Goal: Information Seeking & Learning: Learn about a topic

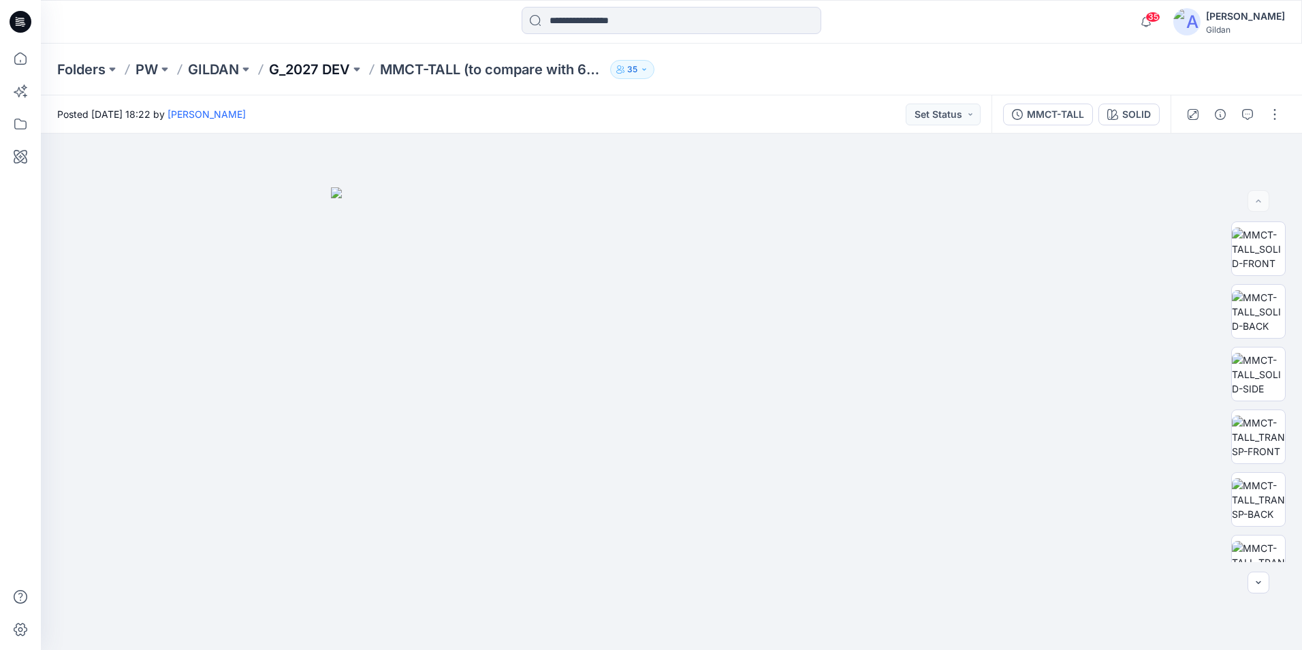
click at [292, 60] on p "G_2027 DEV" at bounding box center [309, 69] width 81 height 19
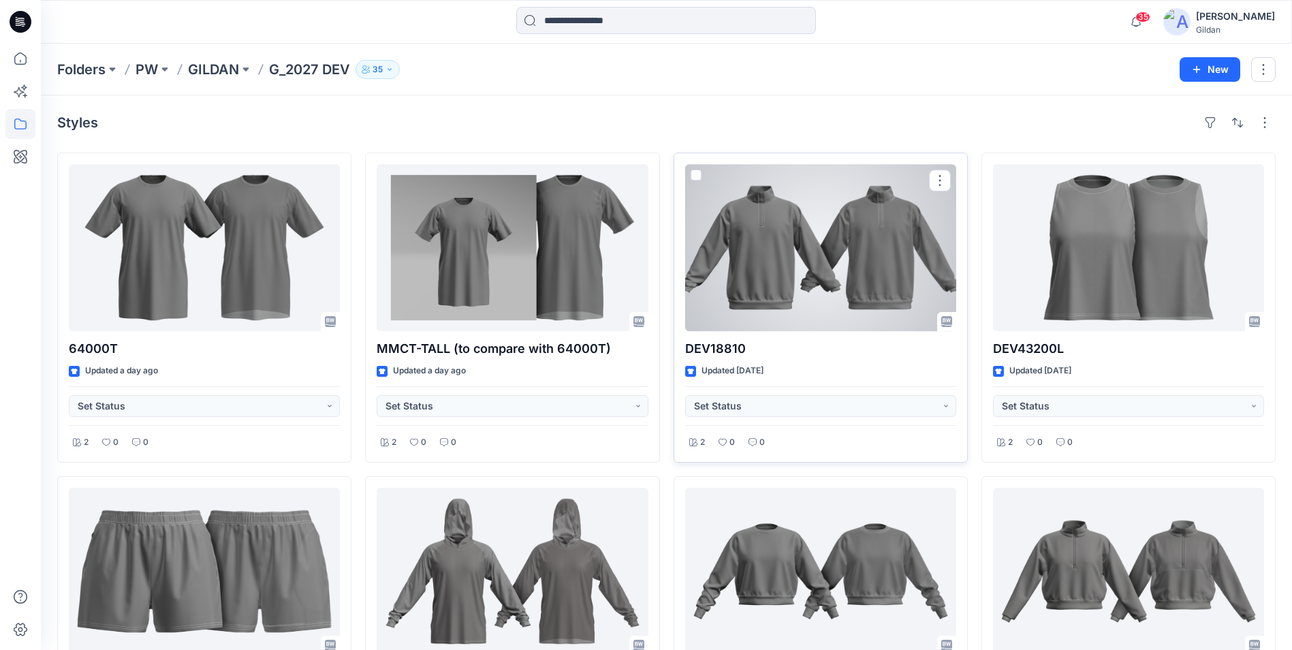
click at [804, 270] on div at bounding box center [820, 247] width 271 height 167
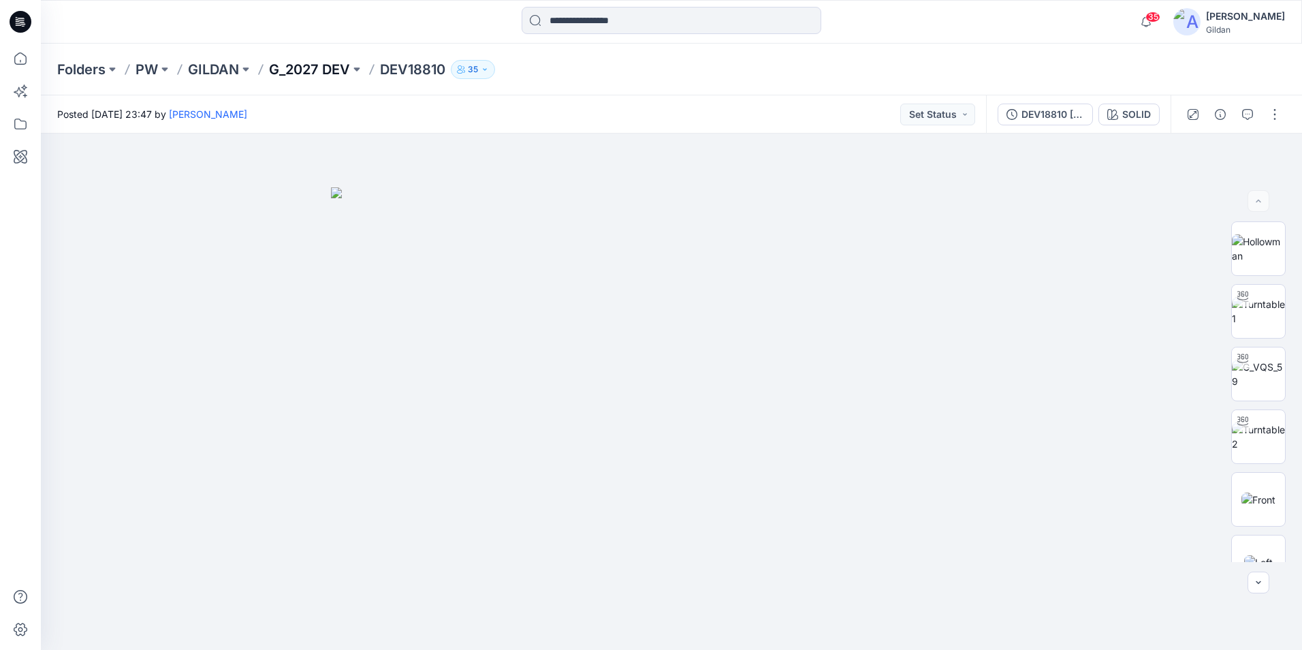
click at [304, 67] on p "G_2027 DEV" at bounding box center [309, 69] width 81 height 19
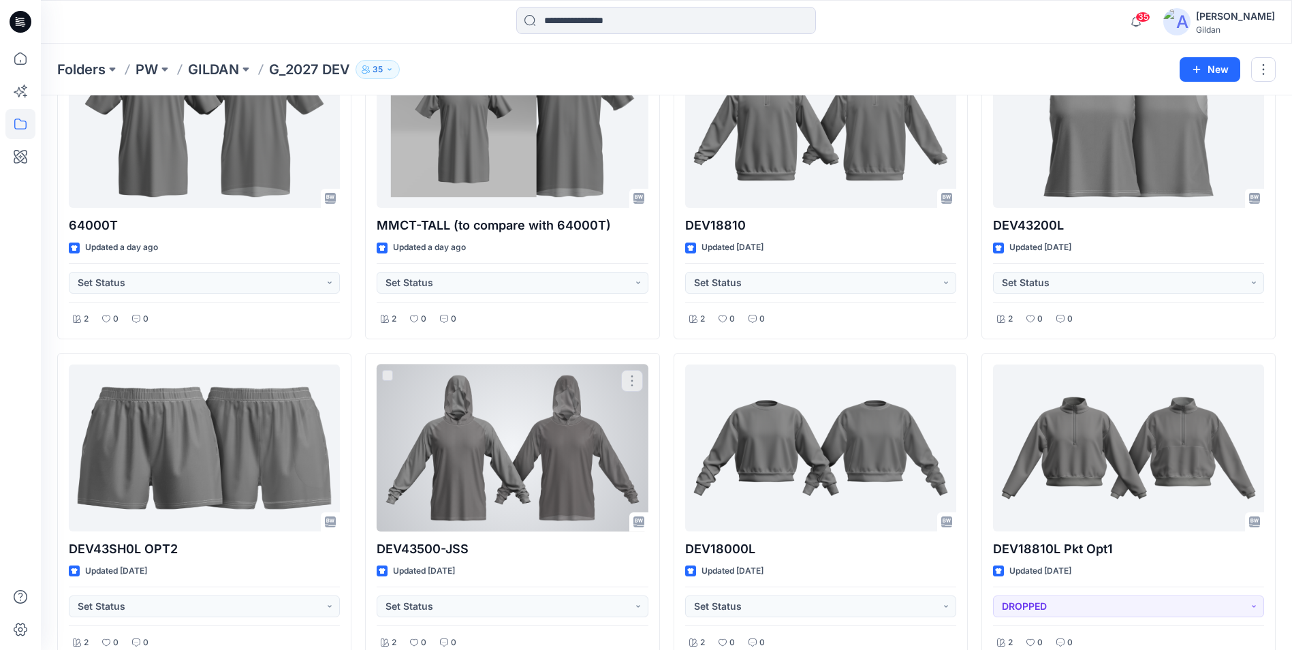
scroll to position [341, 0]
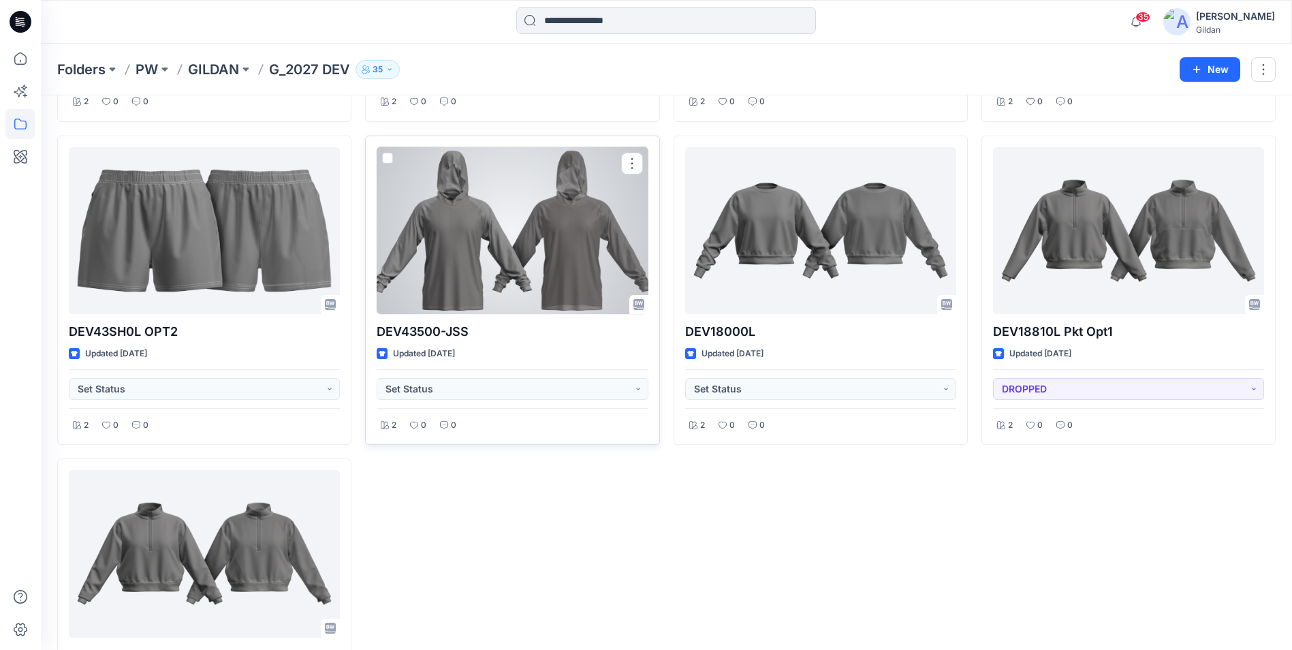
click at [520, 250] on div at bounding box center [512, 230] width 271 height 167
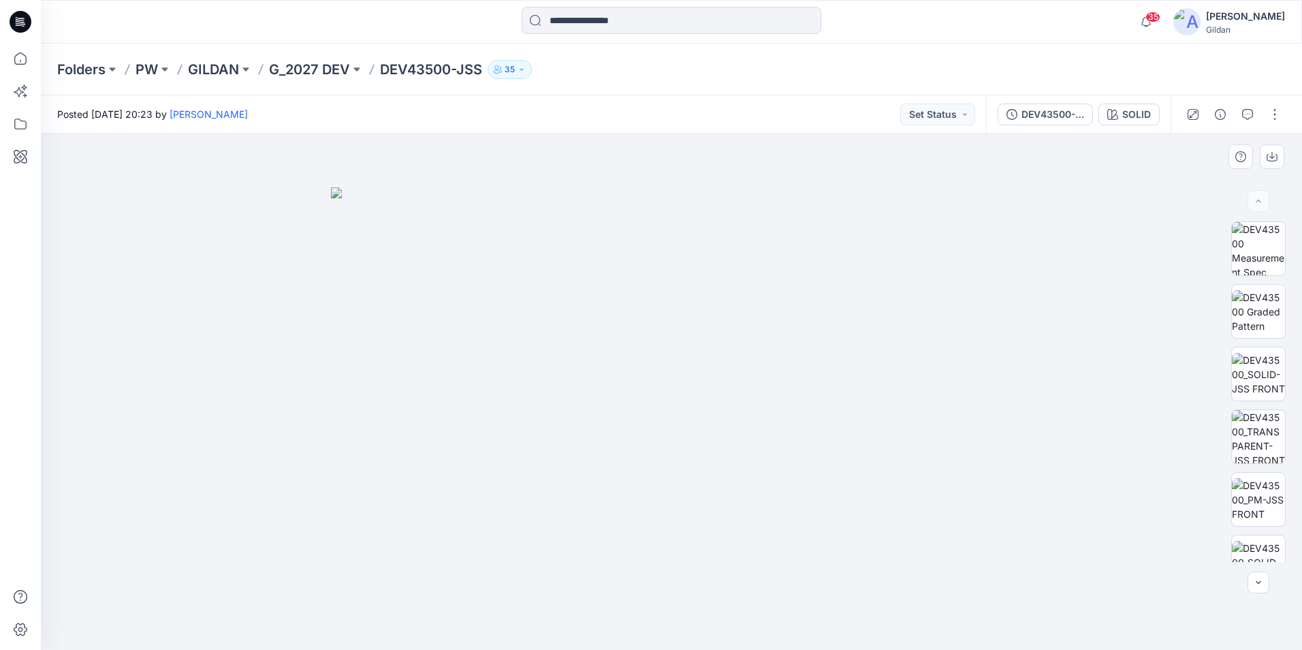
click at [1292, 248] on div at bounding box center [1258, 391] width 87 height 341
click at [1265, 249] on img at bounding box center [1258, 248] width 53 height 53
